Goal: Transaction & Acquisition: Purchase product/service

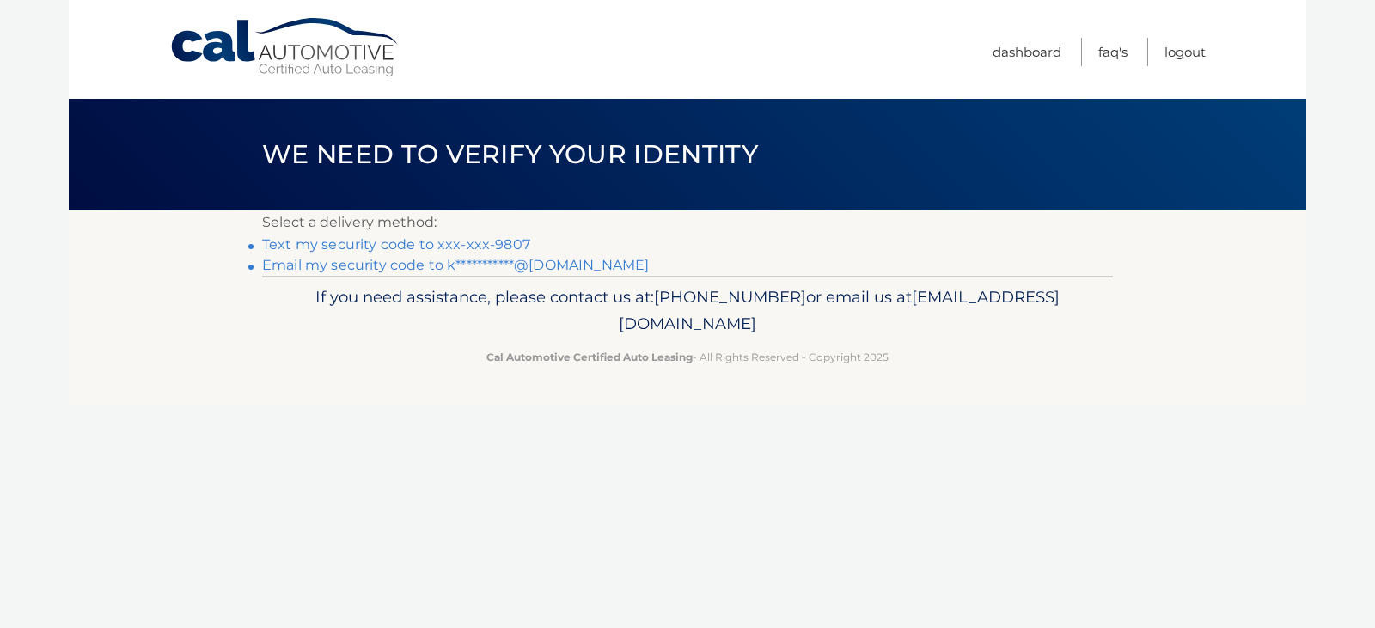
click at [425, 246] on link "Text my security code to xxx-xxx-9807" at bounding box center [396, 244] width 268 height 16
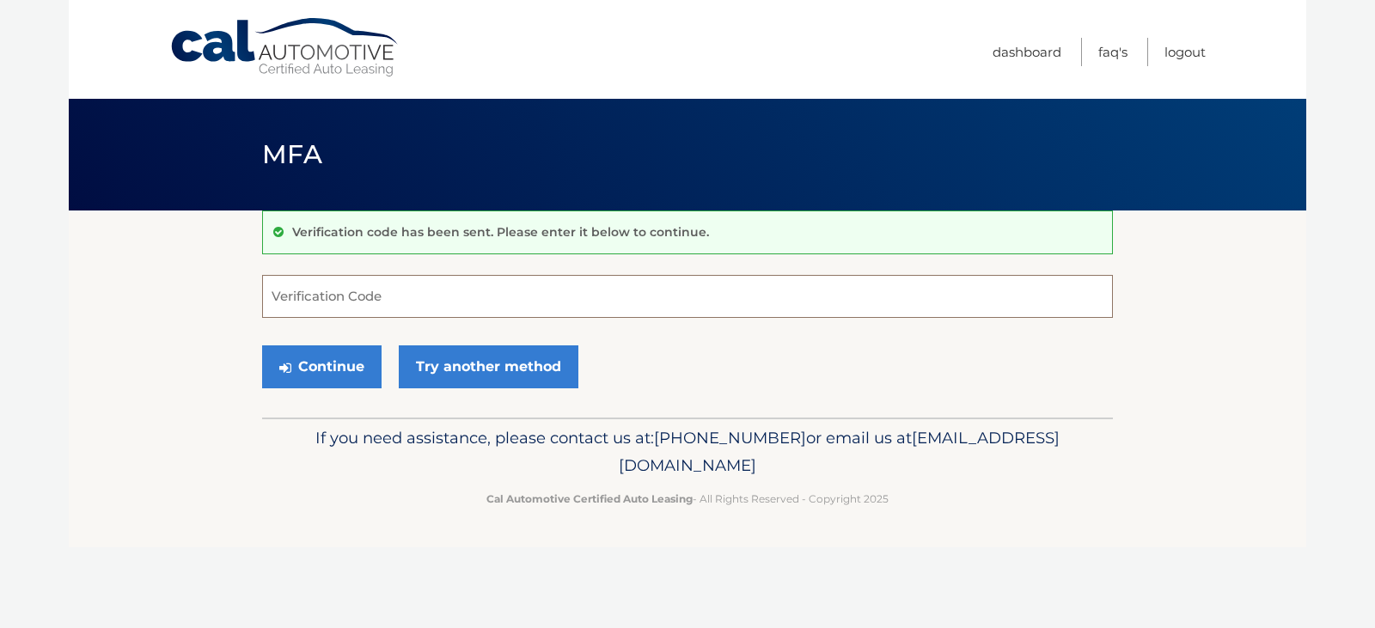
click at [412, 301] on input "Verification Code" at bounding box center [687, 296] width 850 height 43
type input "681207"
click at [336, 376] on button "Continue" at bounding box center [321, 366] width 119 height 43
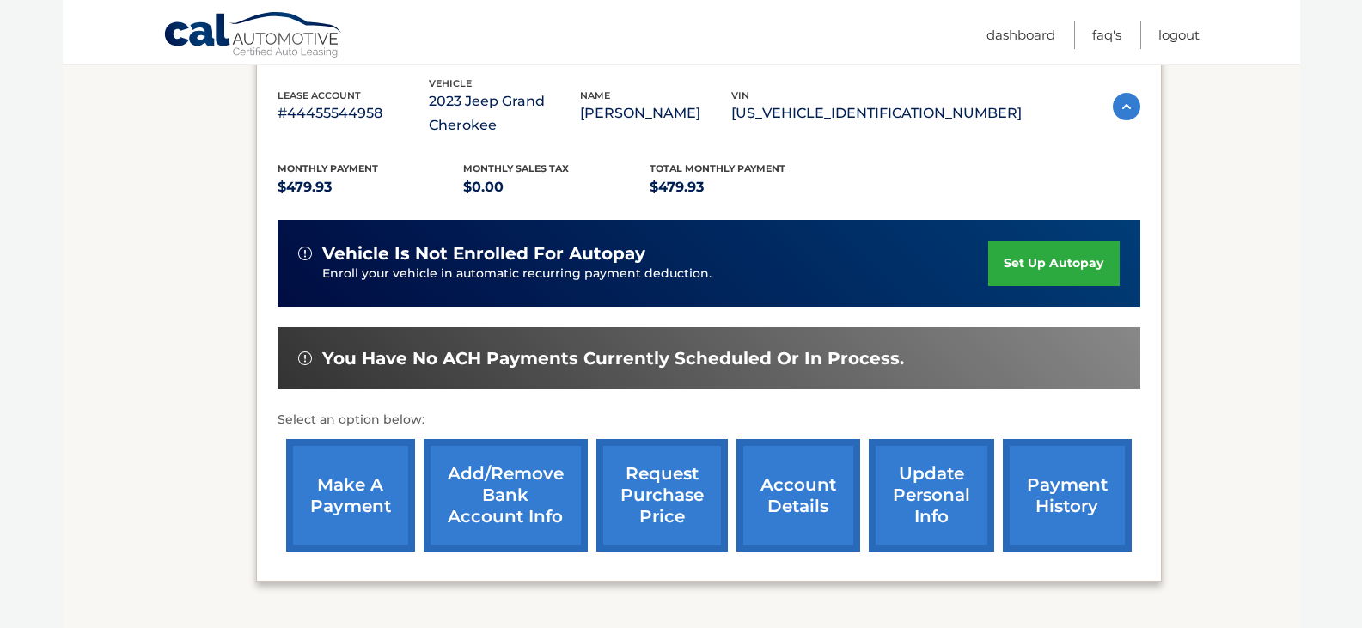
scroll to position [344, 0]
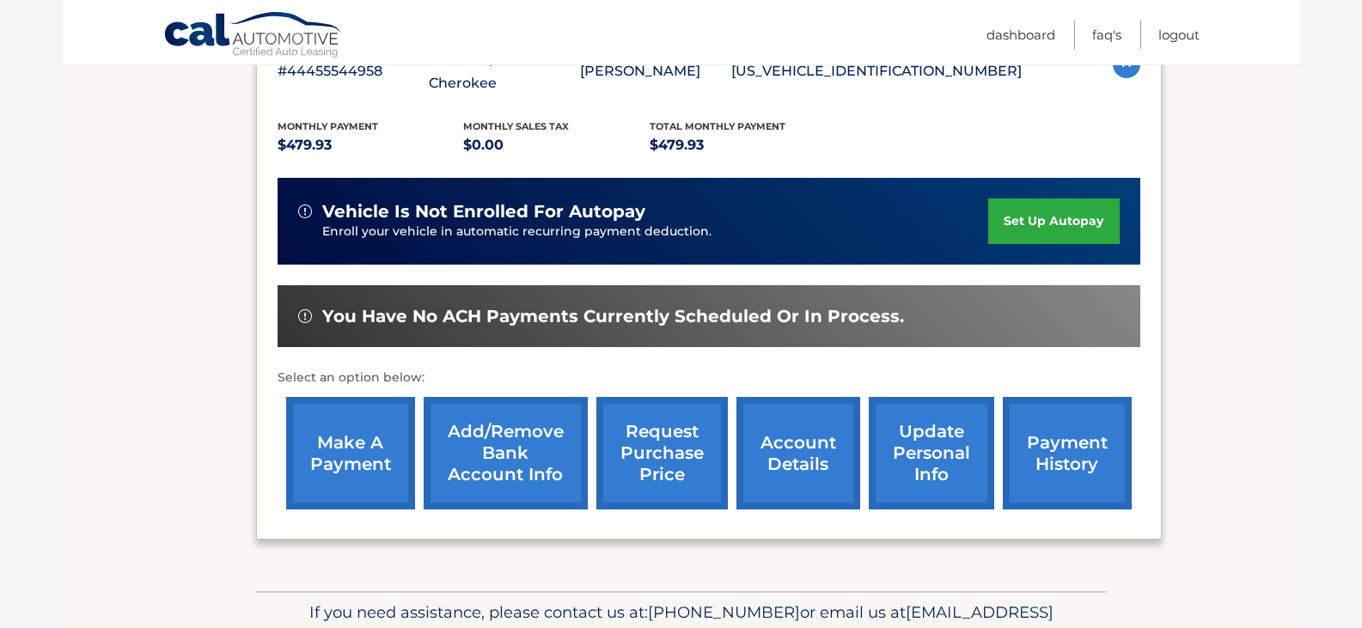
click at [381, 432] on link "make a payment" at bounding box center [350, 453] width 129 height 113
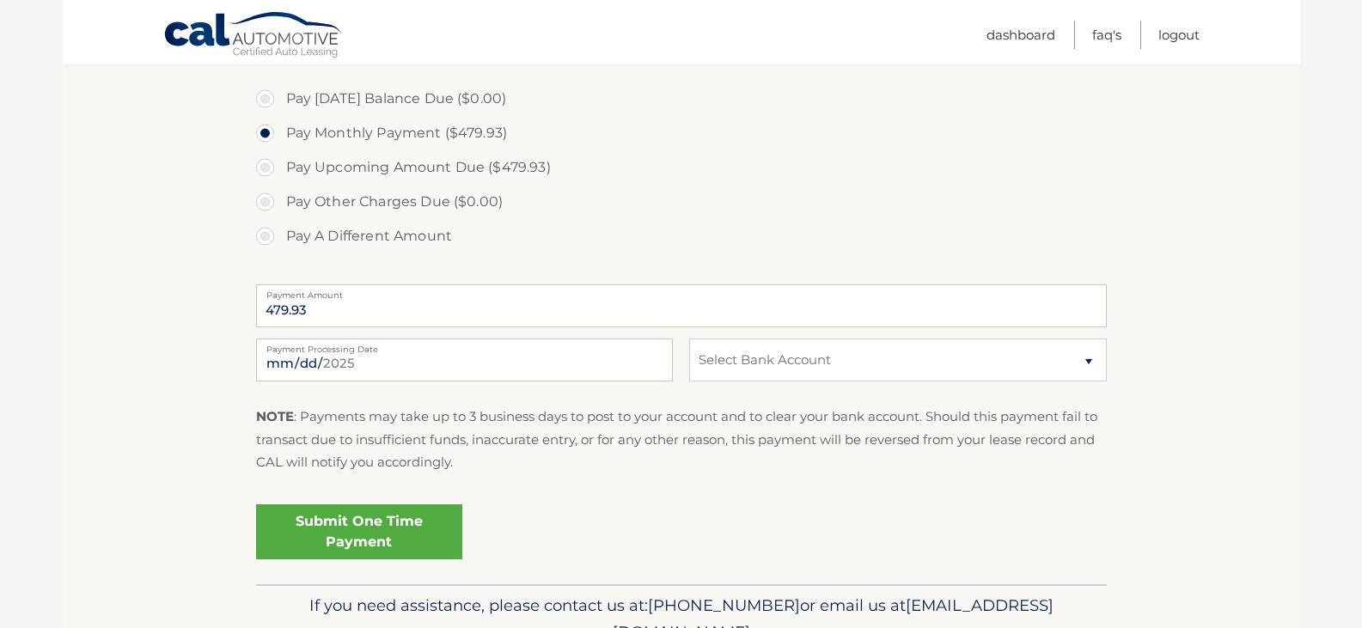
scroll to position [515, 0]
click at [830, 356] on select "Select Bank Account Checking RELIANT COMMUNITY FCU *****8191 Checking CITIZENS …" at bounding box center [897, 357] width 417 height 43
select select "OWZhYmExMjAtNjJkZi00NzU3LWI5ZGItMjBiNzA4NzllMGI2"
click at [689, 336] on select "Select Bank Account Checking RELIANT COMMUNITY FCU *****8191 Checking CITIZENS …" at bounding box center [897, 357] width 417 height 43
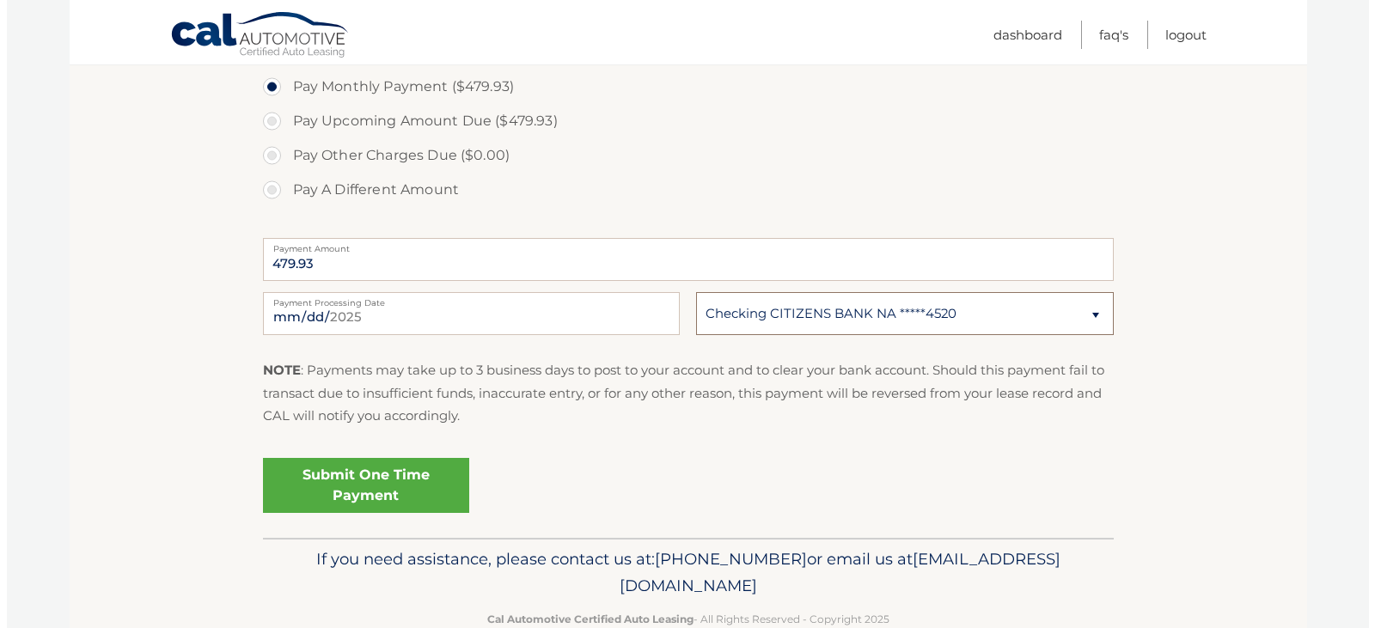
scroll to position [600, 0]
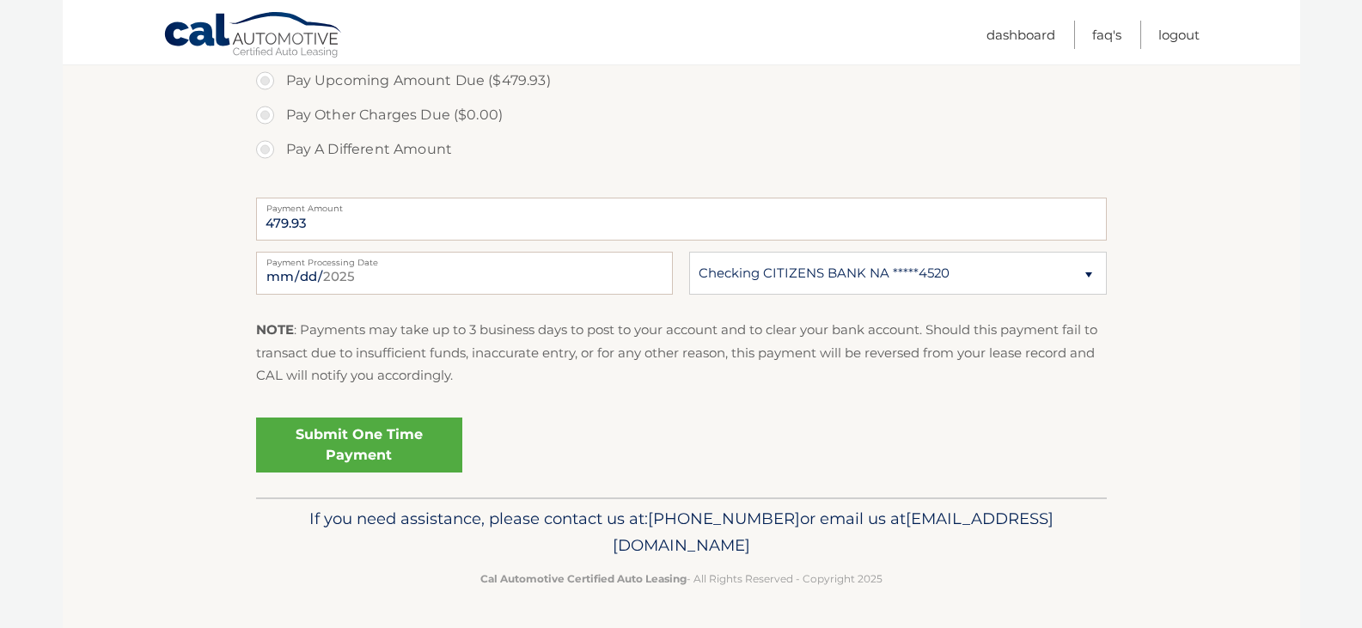
click at [350, 450] on link "Submit One Time Payment" at bounding box center [359, 445] width 206 height 55
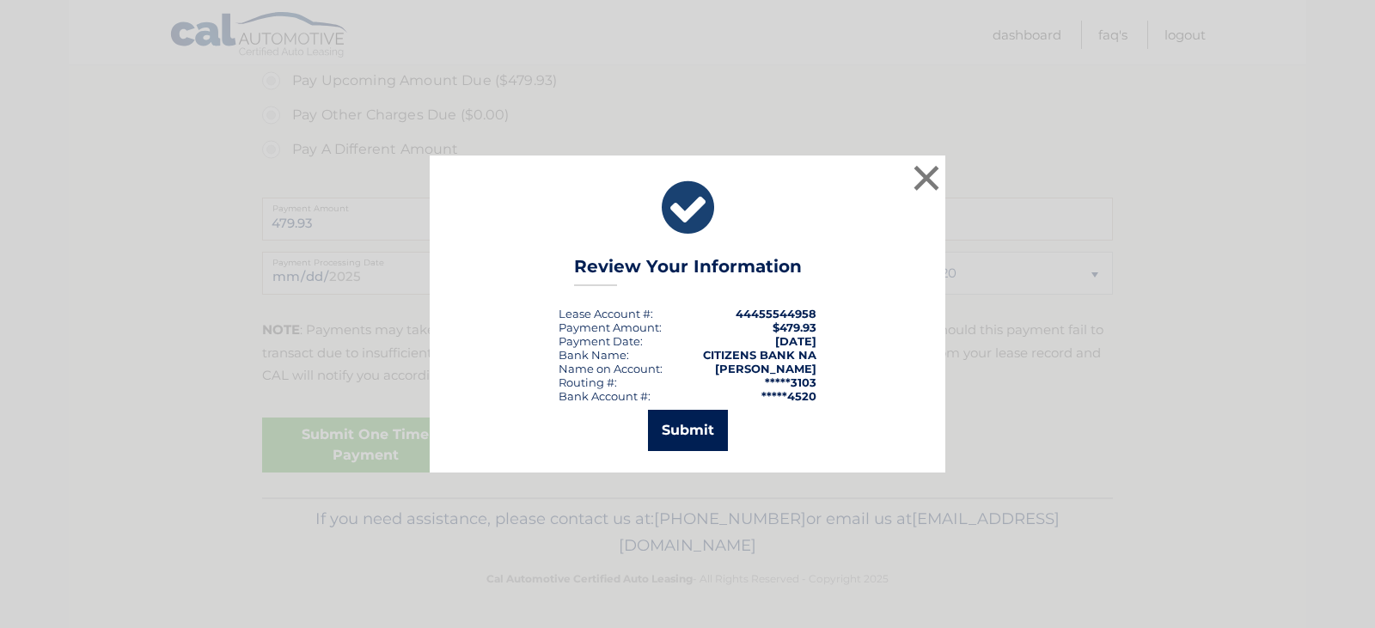
click at [689, 420] on button "Submit" at bounding box center [688, 430] width 80 height 41
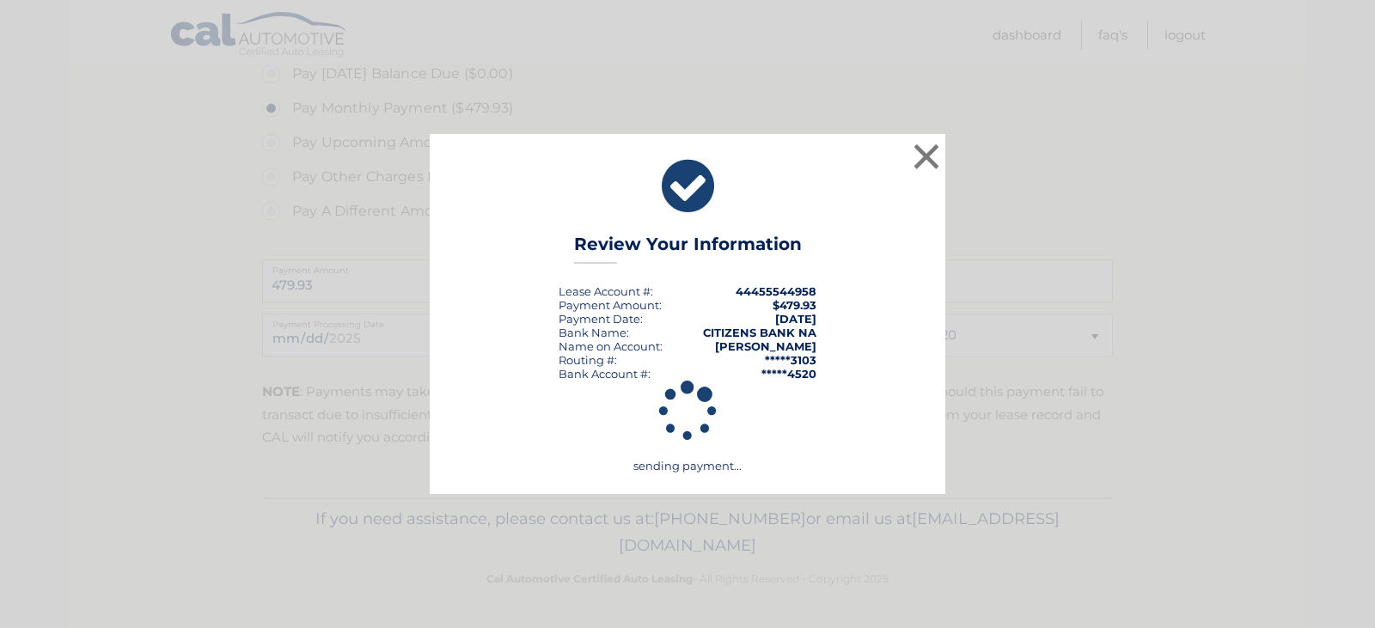
scroll to position [538, 0]
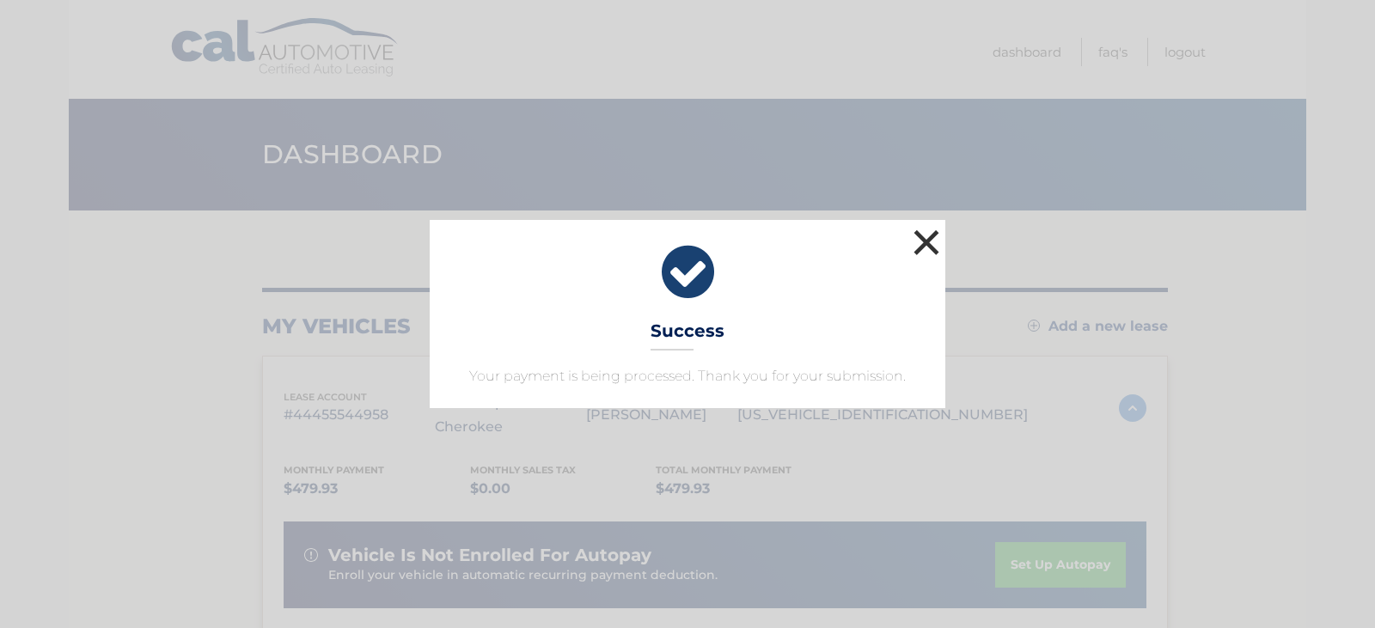
click at [922, 238] on button "×" at bounding box center [926, 242] width 34 height 34
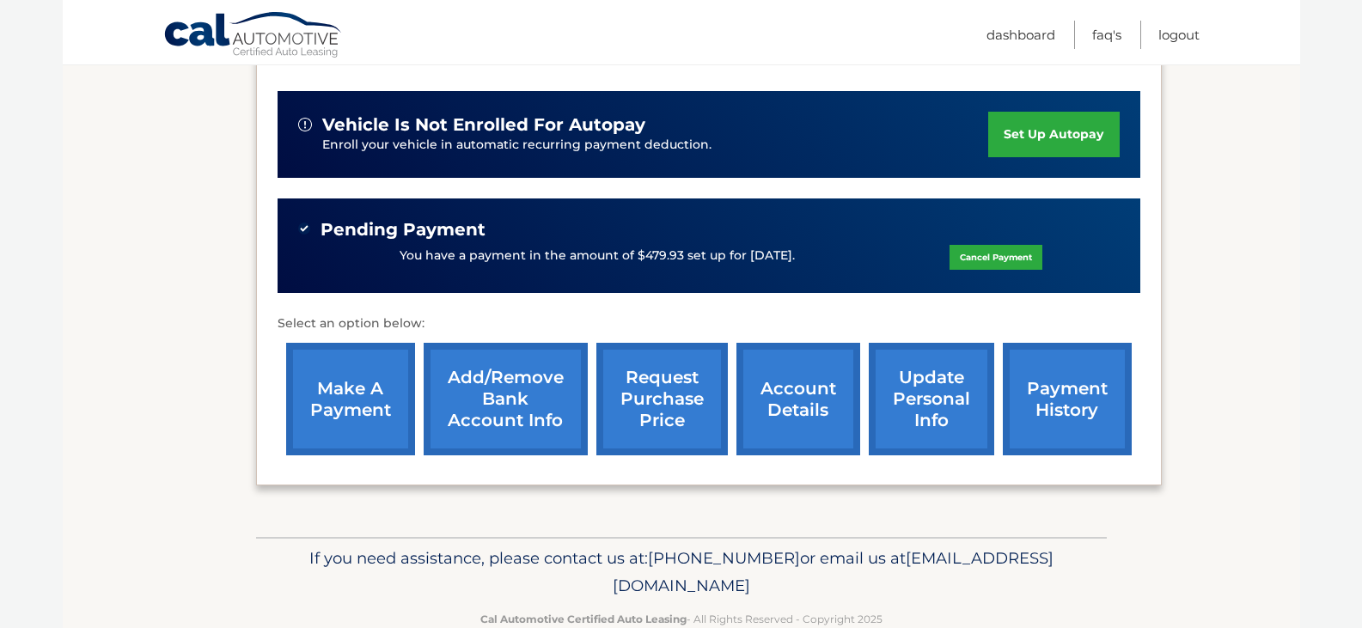
scroll to position [470, 0]
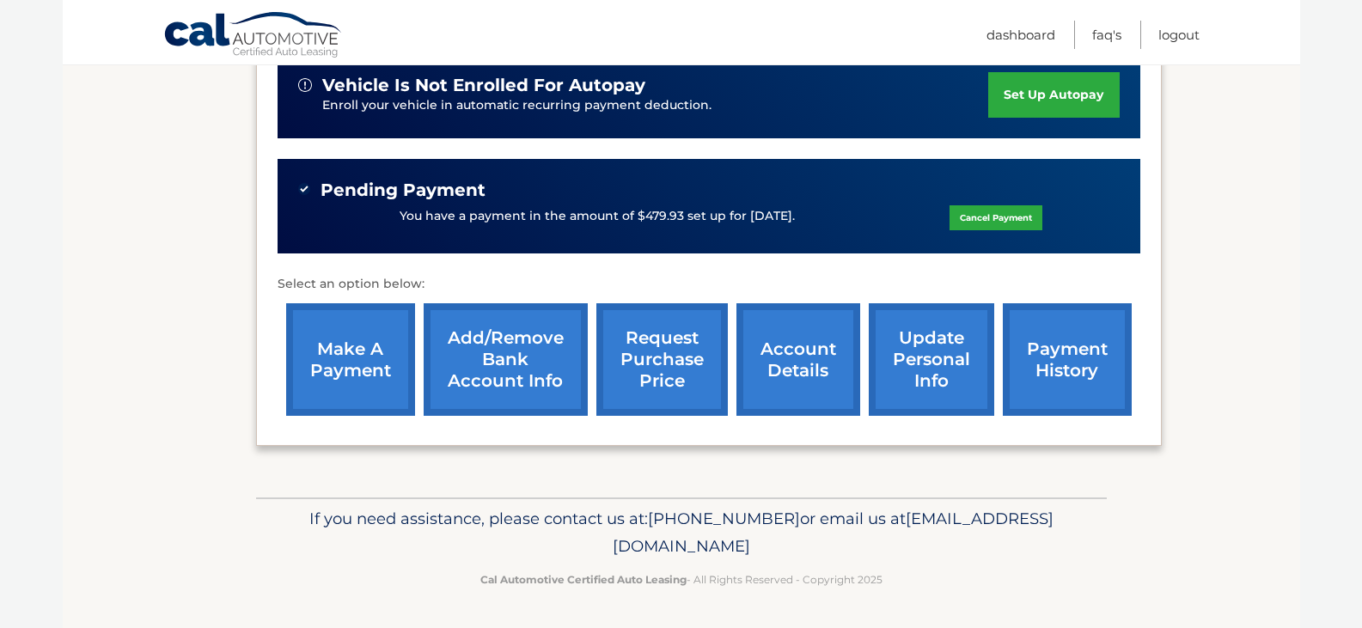
click at [789, 338] on link "account details" at bounding box center [798, 359] width 124 height 113
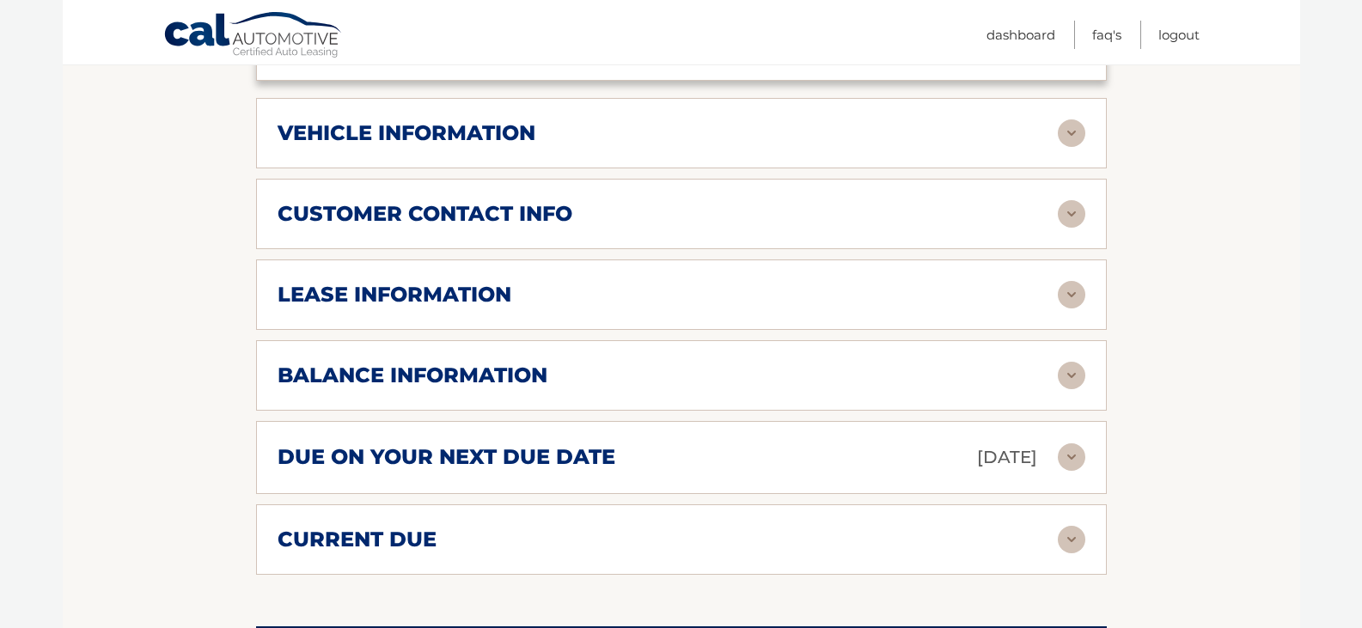
scroll to position [859, 0]
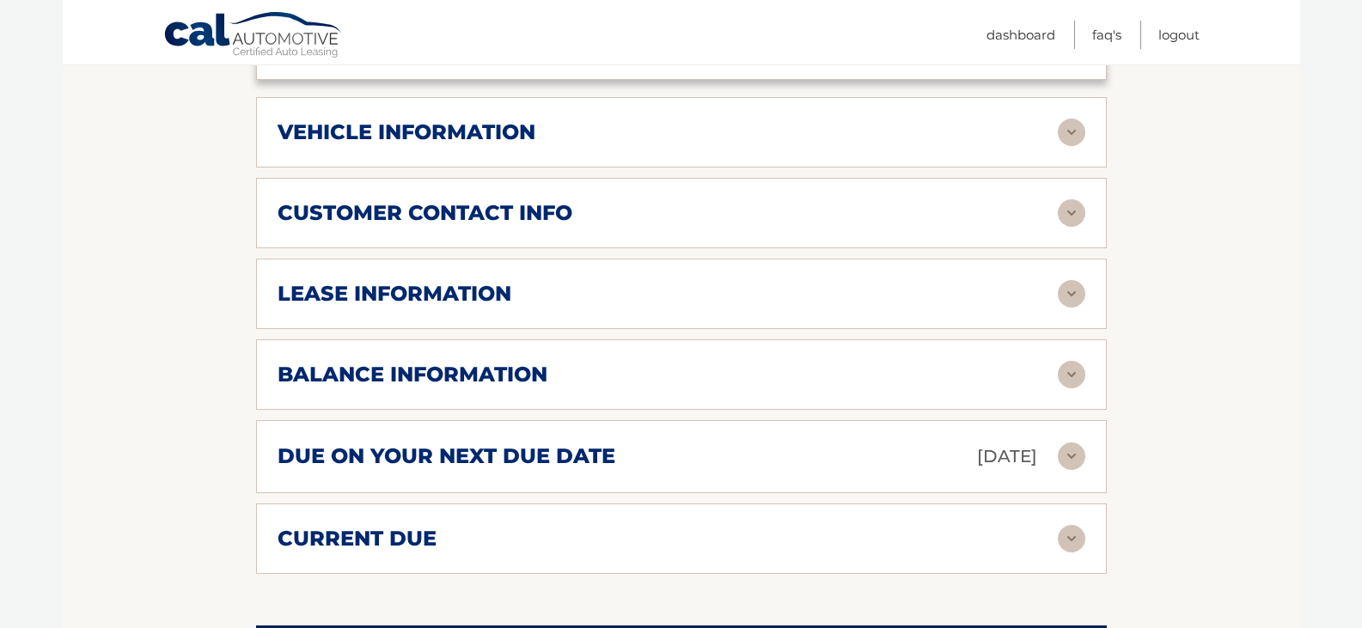
click at [647, 363] on div "balance information" at bounding box center [667, 375] width 780 height 26
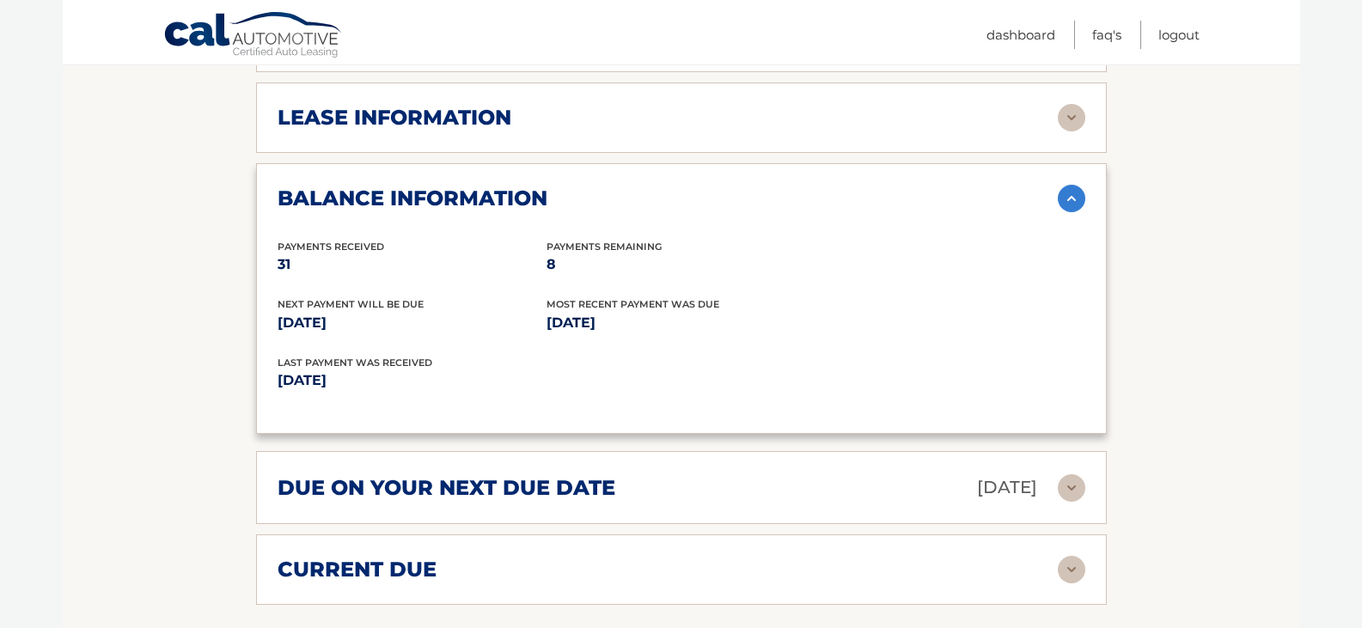
scroll to position [1117, 0]
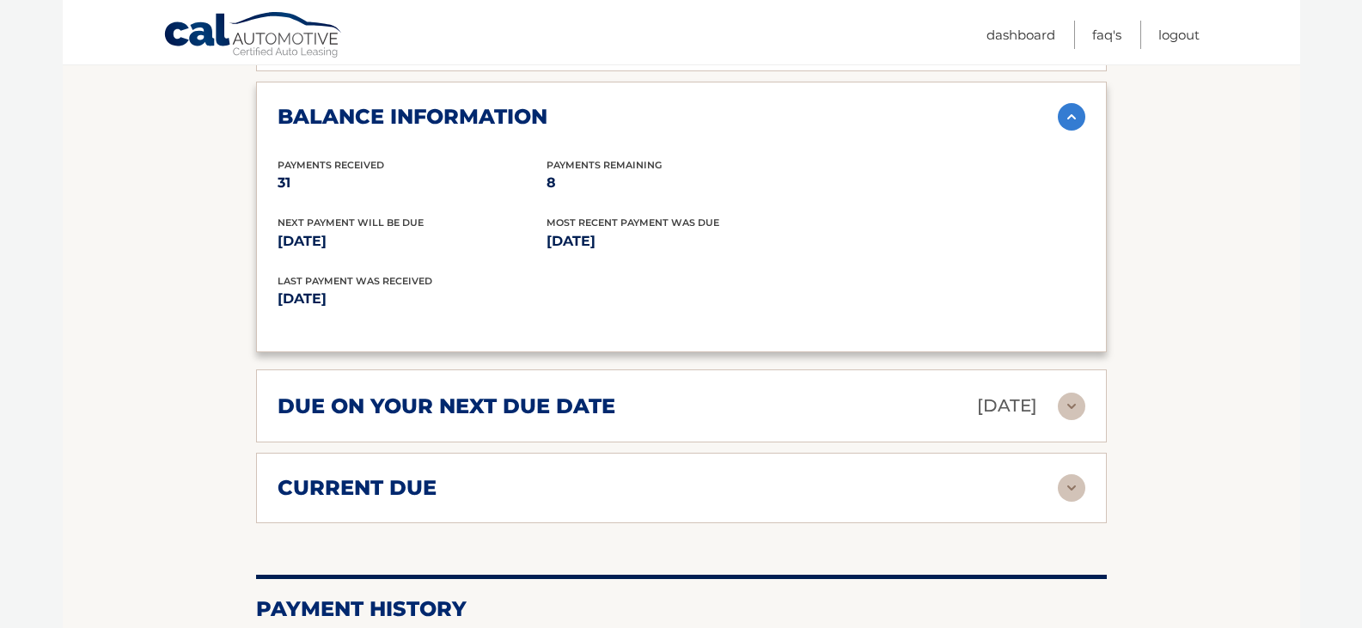
click at [559, 485] on div "current due" at bounding box center [667, 488] width 780 height 26
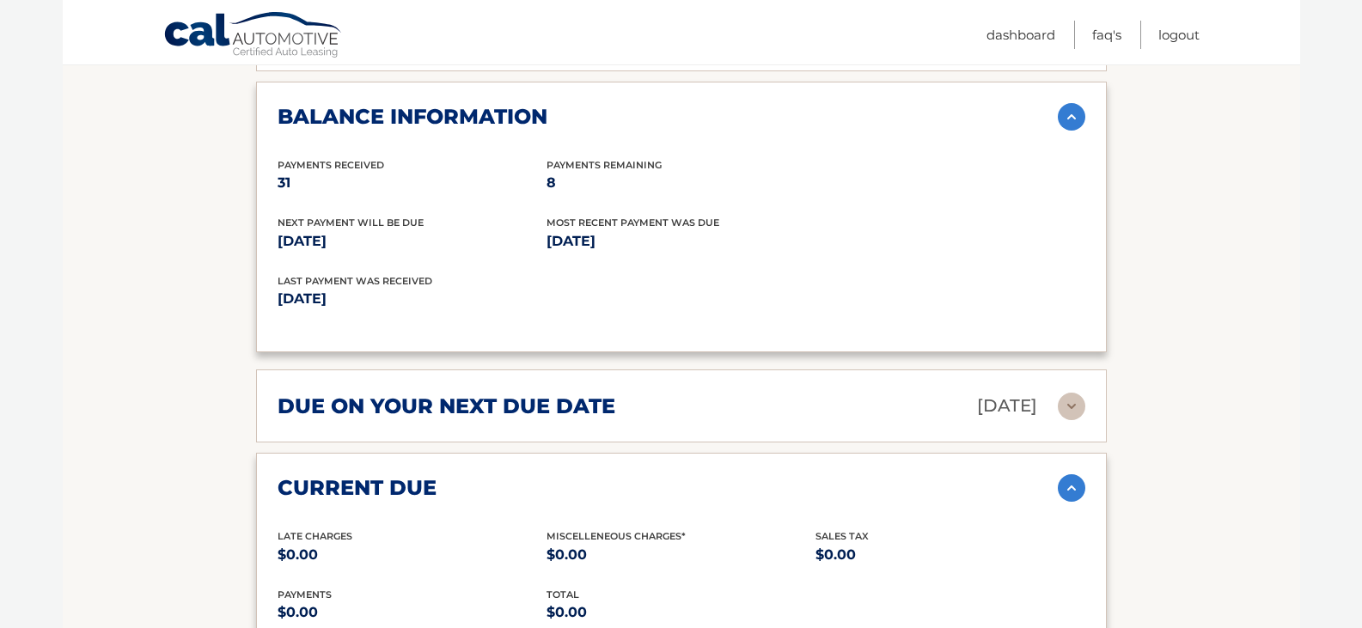
click at [570, 403] on h2 "due on your next due date" at bounding box center [446, 406] width 338 height 26
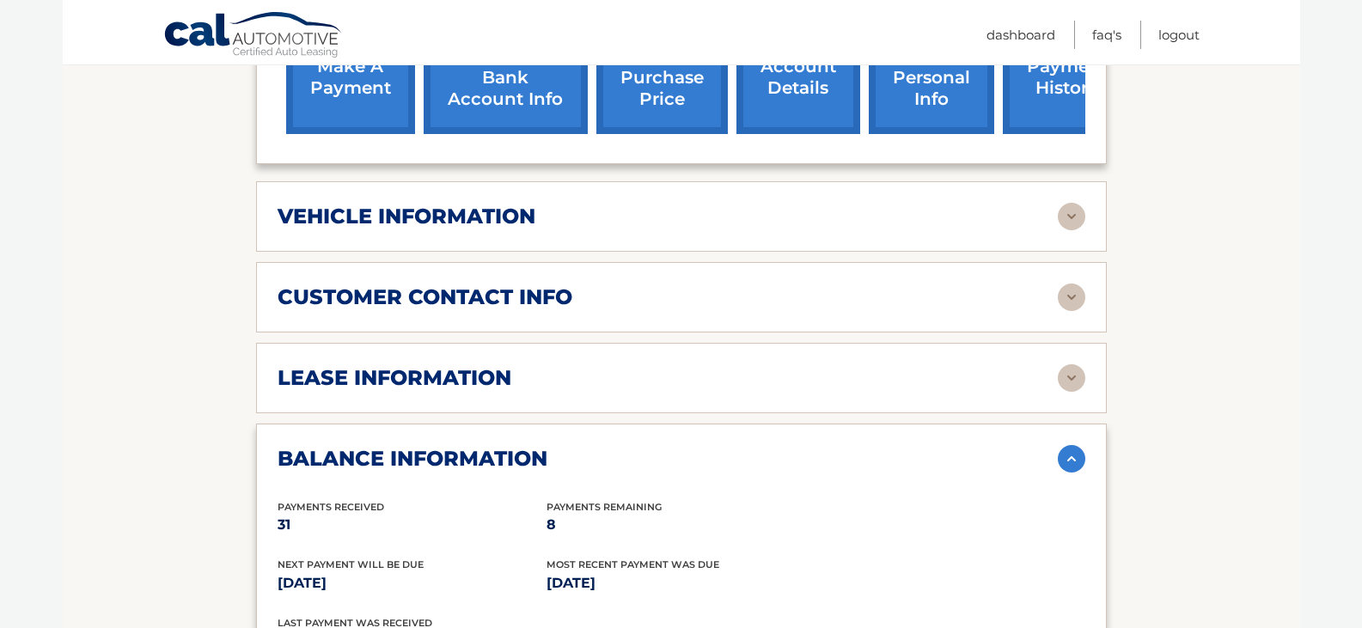
scroll to position [773, 0]
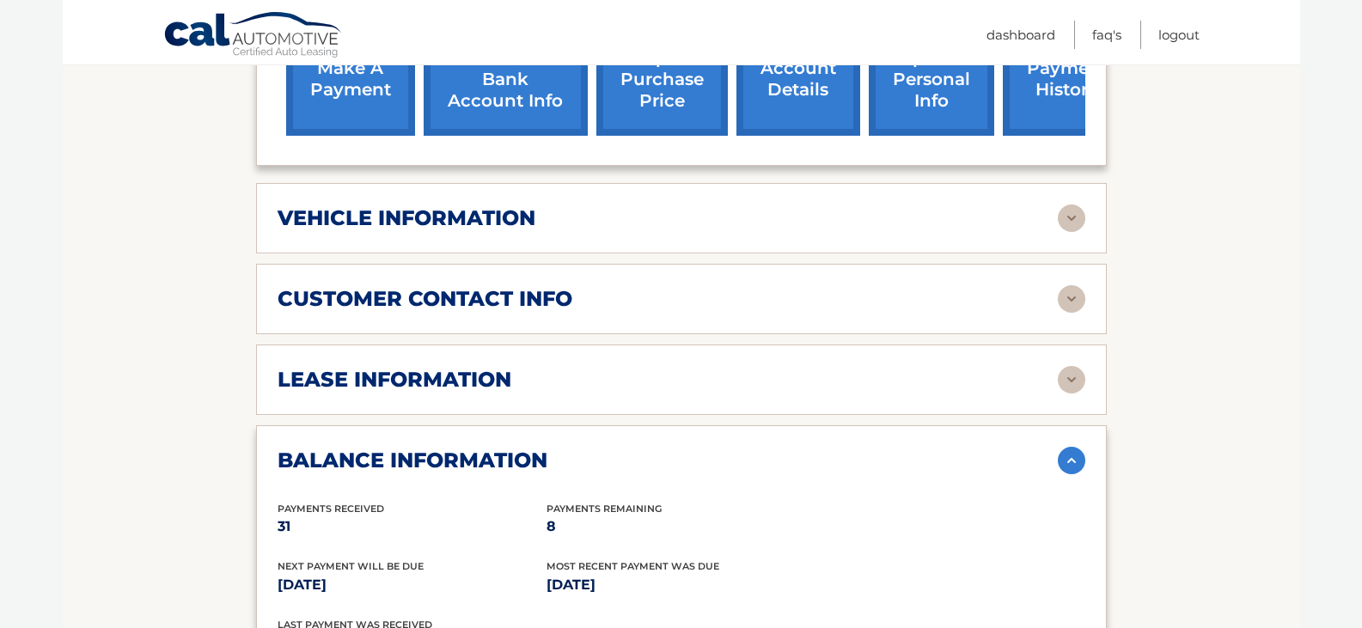
click at [557, 389] on div "lease information" at bounding box center [667, 380] width 780 height 26
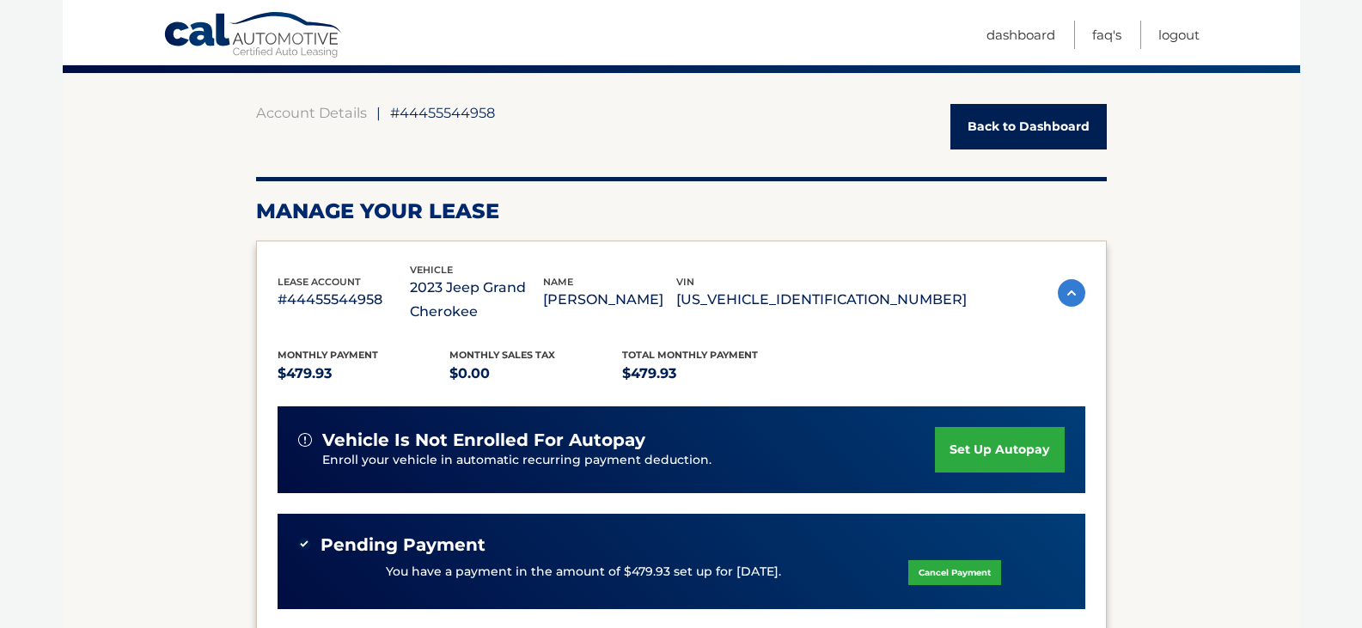
scroll to position [0, 0]
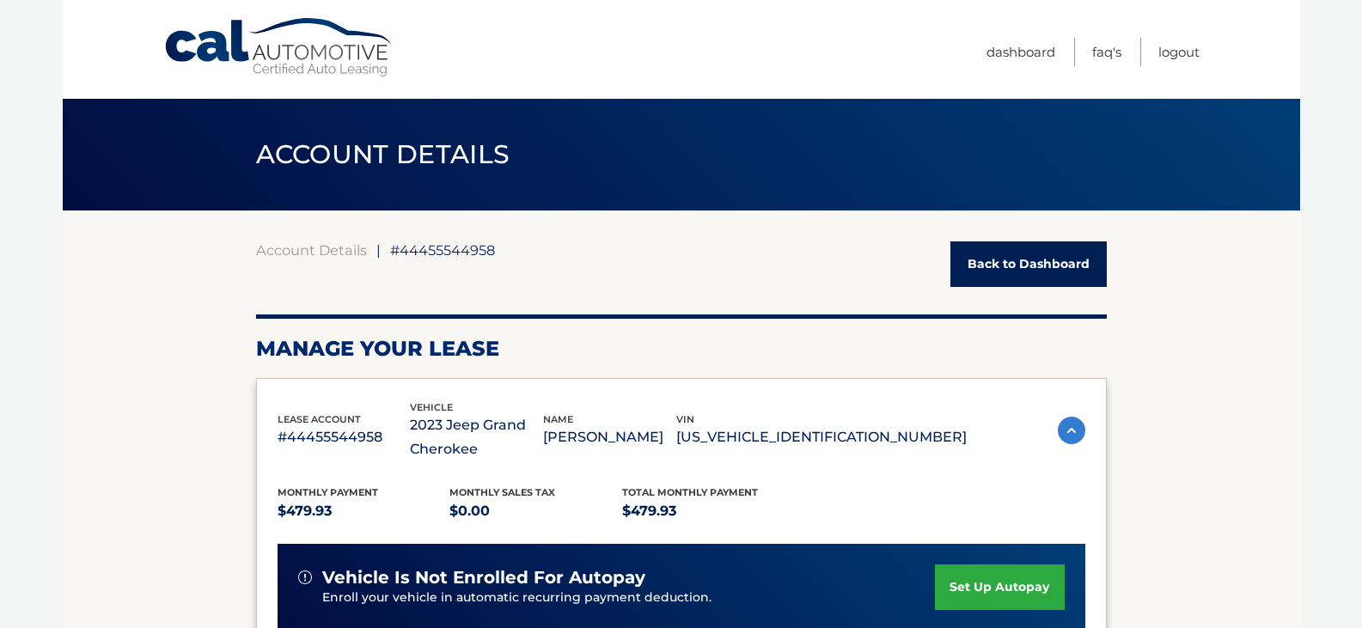
click at [1060, 255] on link "Back to Dashboard" at bounding box center [1028, 264] width 156 height 46
